Goal: Task Accomplishment & Management: Manage account settings

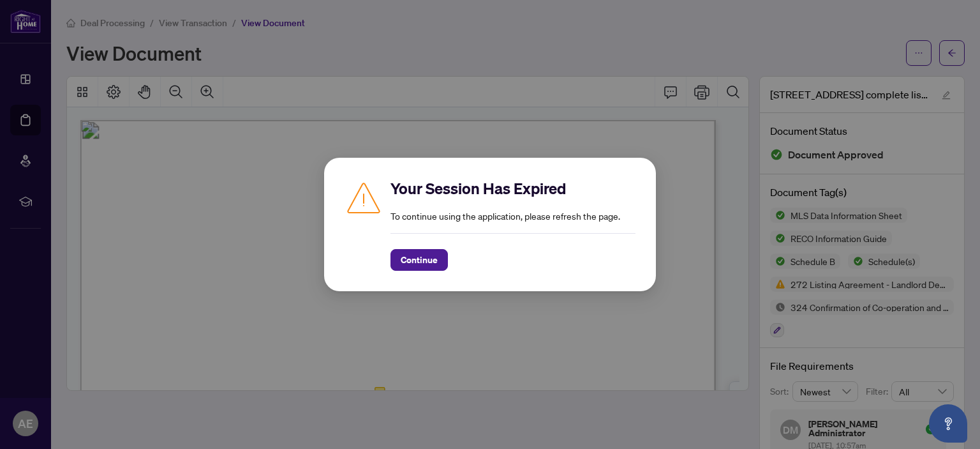
scroll to position [241, 0]
click at [431, 257] on span "Continue" at bounding box center [419, 260] width 37 height 20
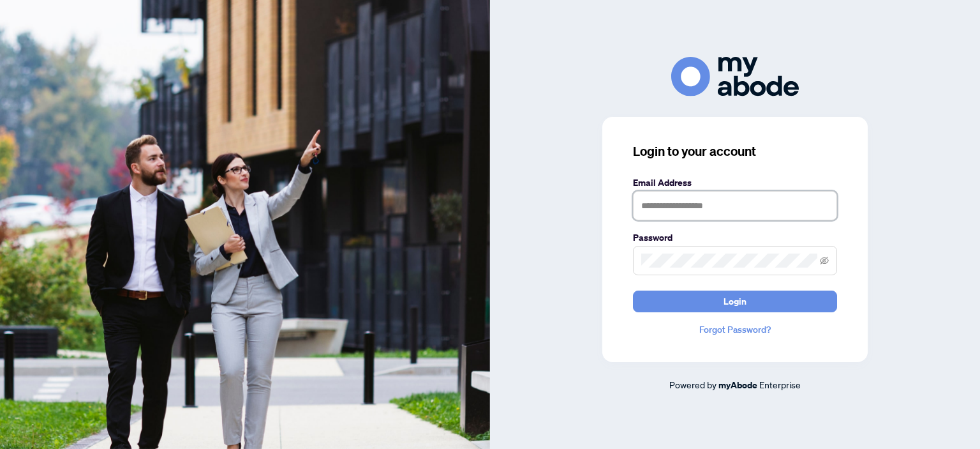
click at [654, 204] on input "text" at bounding box center [735, 205] width 204 height 29
type input "**********"
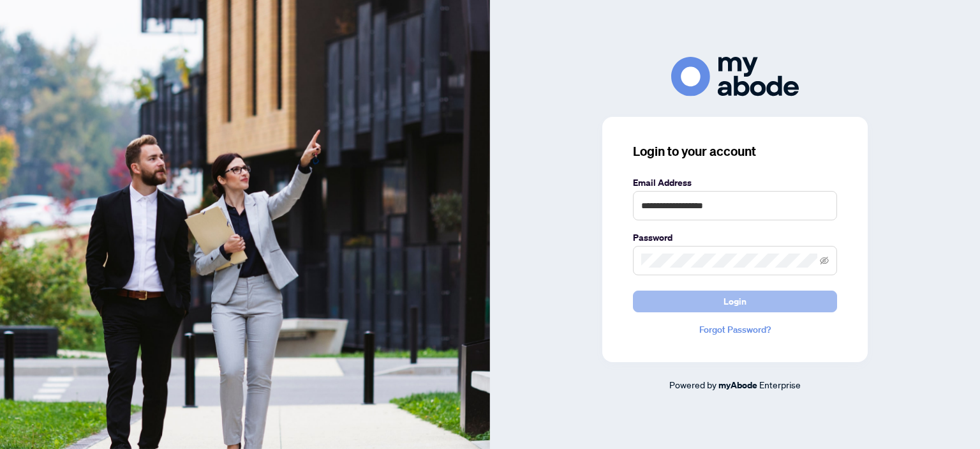
click at [705, 307] on button "Login" at bounding box center [735, 301] width 204 height 22
click at [738, 301] on span "Login" at bounding box center [735, 301] width 23 height 20
click at [826, 262] on icon "eye-invisible" at bounding box center [824, 260] width 9 height 9
click at [707, 306] on button "Login" at bounding box center [735, 301] width 204 height 22
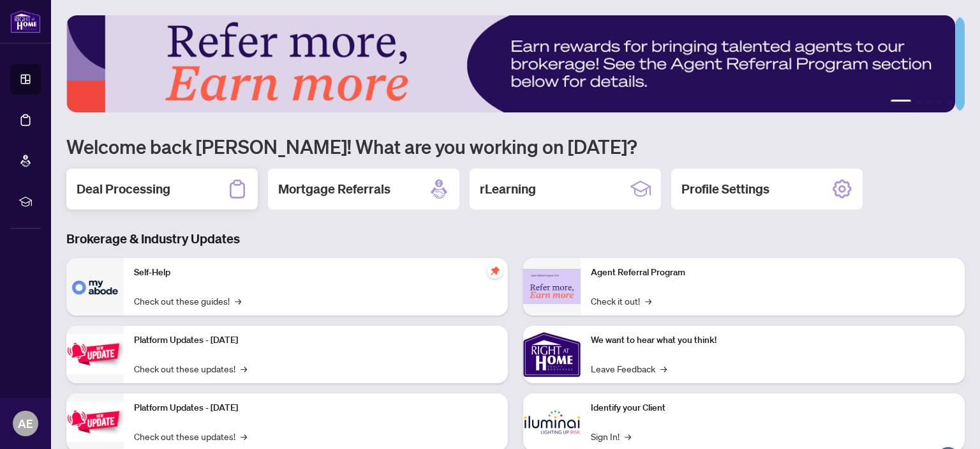
click at [102, 191] on h2 "Deal Processing" at bounding box center [124, 189] width 94 height 18
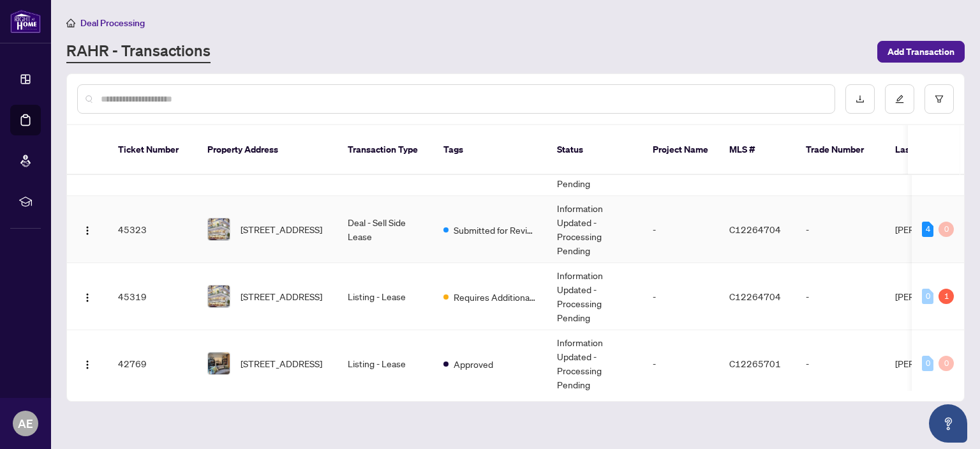
scroll to position [181, 0]
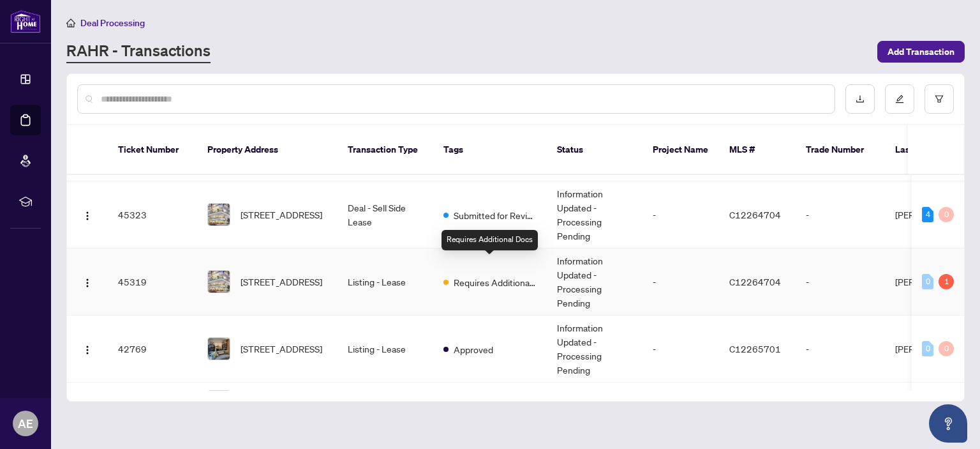
click at [504, 275] on span "Requires Additional Docs" at bounding box center [495, 282] width 83 height 14
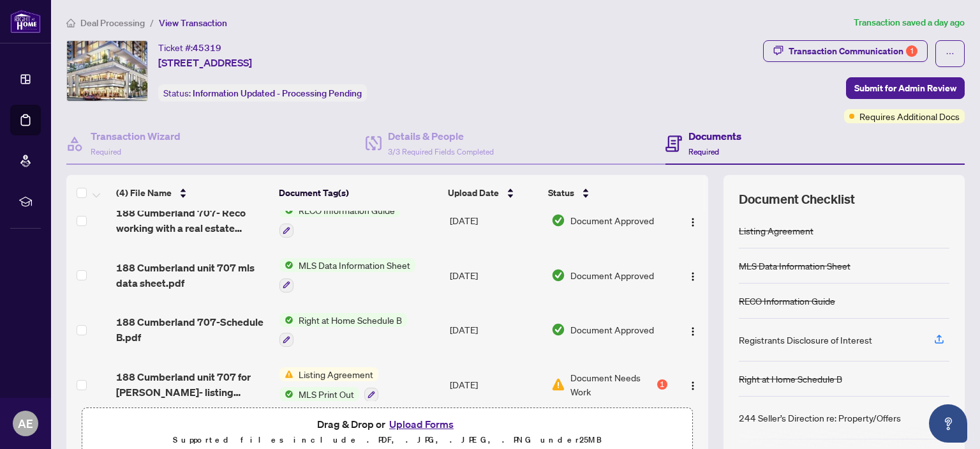
scroll to position [29, 0]
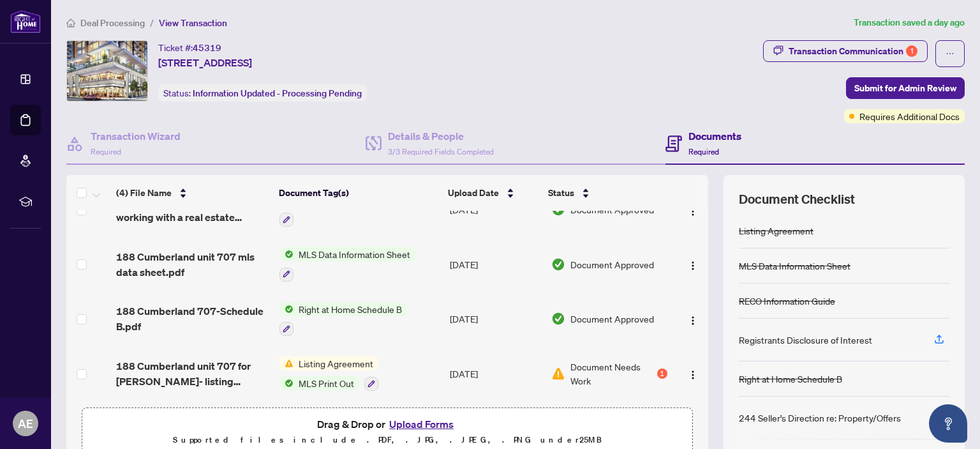
click at [578, 359] on span "Document Needs Work" at bounding box center [613, 373] width 84 height 28
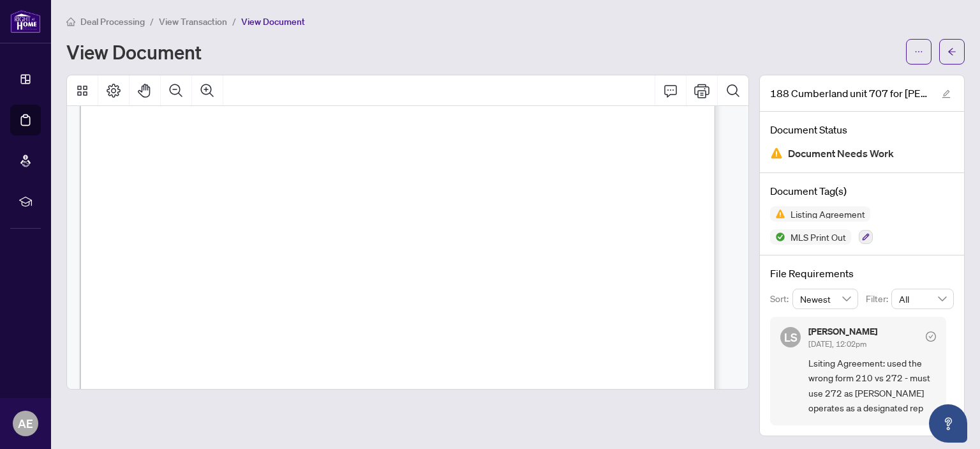
scroll to position [200, 0]
